Goal: Browse casually: Explore the website without a specific task or goal

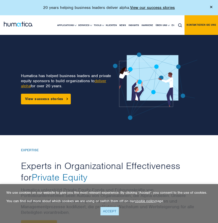
click at [109, 214] on link "ACCEPT" at bounding box center [109, 211] width 19 height 8
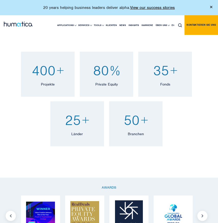
scroll to position [255, 0]
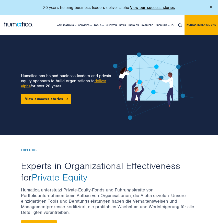
click at [209, 7] on div "20 years helping business leaders deliver alpha. View our success stories" at bounding box center [109, 7] width 218 height 15
click at [211, 7] on img at bounding box center [211, 7] width 2 height 2
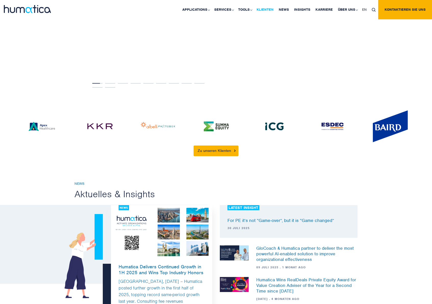
scroll to position [1334, 0]
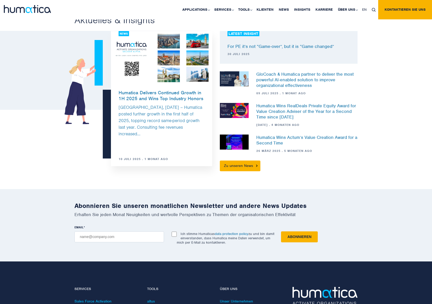
click at [28, 11] on img at bounding box center [27, 9] width 47 height 8
